Goal: Transaction & Acquisition: Purchase product/service

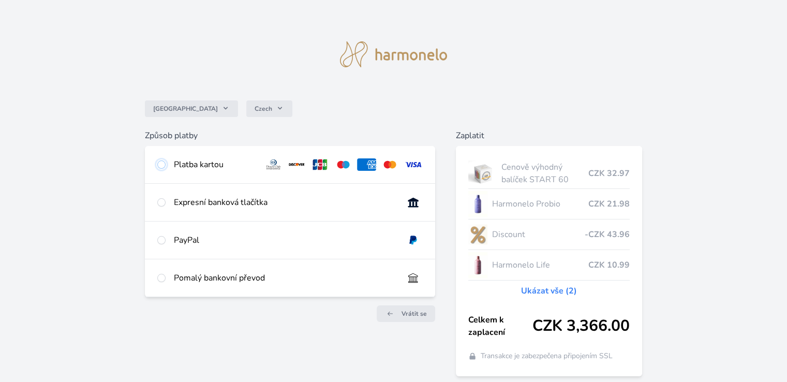
click at [160, 165] on input "radio" at bounding box center [161, 164] width 8 height 8
radio input "true"
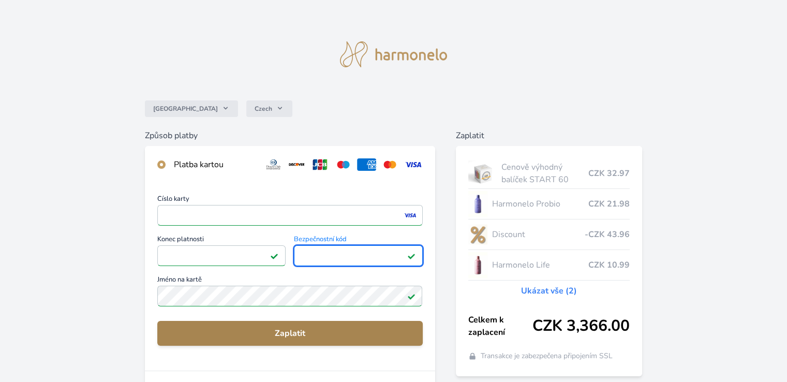
click at [303, 336] on span "Zaplatit" at bounding box center [290, 333] width 248 height 12
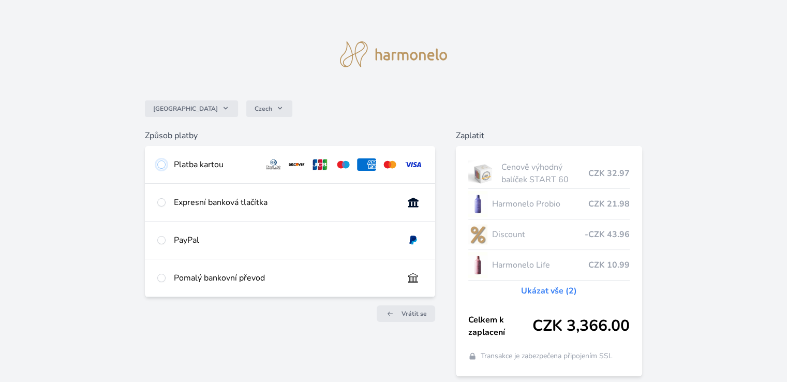
click at [158, 164] on input "radio" at bounding box center [161, 164] width 8 height 8
radio input "true"
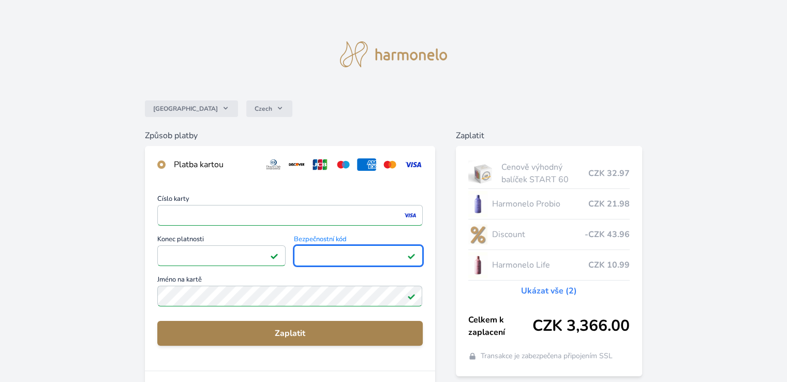
click at [332, 333] on span "Zaplatit" at bounding box center [290, 333] width 248 height 12
